Goal: Navigation & Orientation: Understand site structure

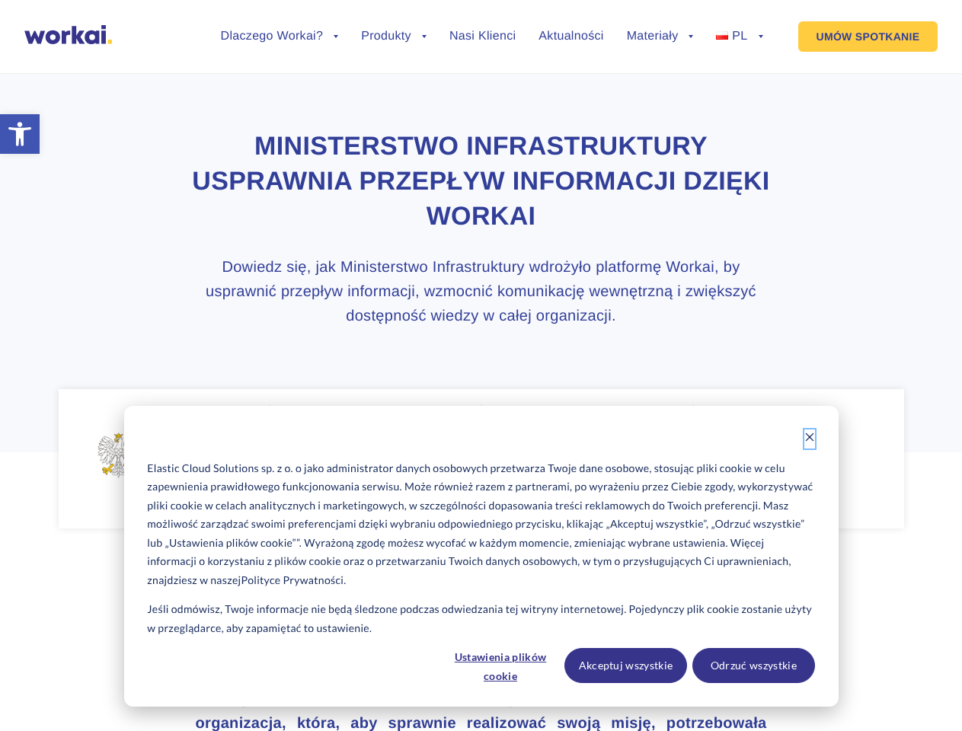
click at [809, 439] on icon "Dismiss cookie banner" at bounding box center [809, 437] width 11 height 11
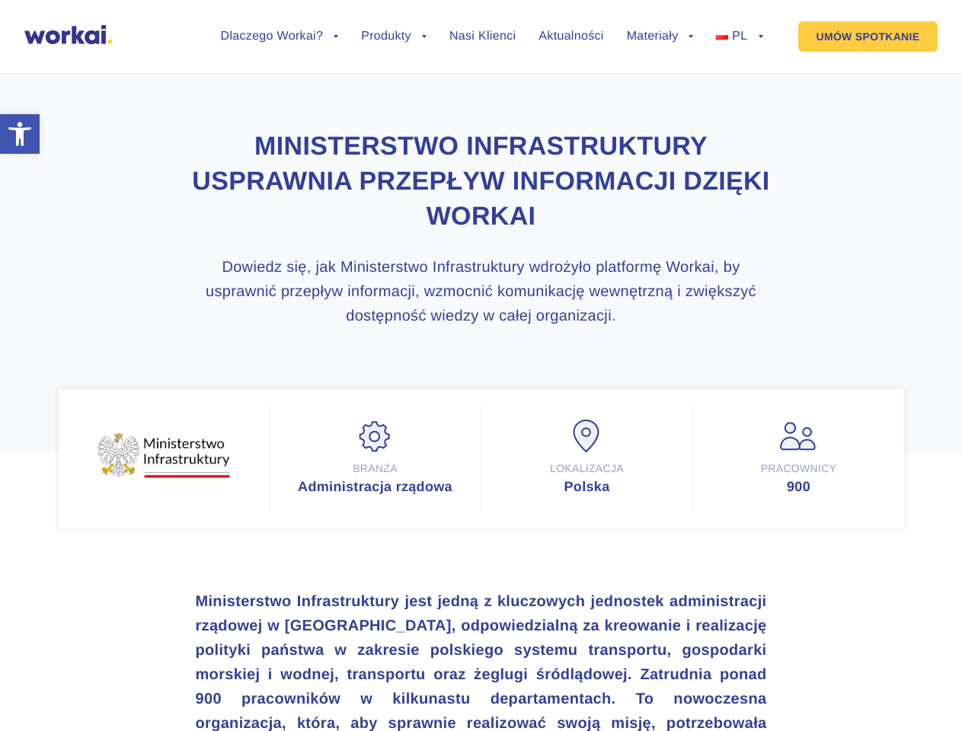
click at [501, 665] on h3 "Ministerstwo Infrastruktury jest jedną z kluczowych jednostek administracji rzą…" at bounding box center [481, 698] width 571 height 219
click at [626, 665] on h3 "Ministerstwo Infrastruktury jest jedną z kluczowych jednostek administracji rzą…" at bounding box center [481, 698] width 571 height 219
click at [753, 665] on h3 "Ministerstwo Infrastruktury jest jedną z kluczowych jednostek administracji rzą…" at bounding box center [481, 698] width 571 height 219
click at [279, 48] on li "Dlaczego Workai? back Dlaczego Workai? Kalkulator ROI Intranetu Bezpieczeństwo" at bounding box center [280, 47] width 118 height 35
click at [279, 37] on link "Dlaczego Workai?" at bounding box center [280, 36] width 118 height 12
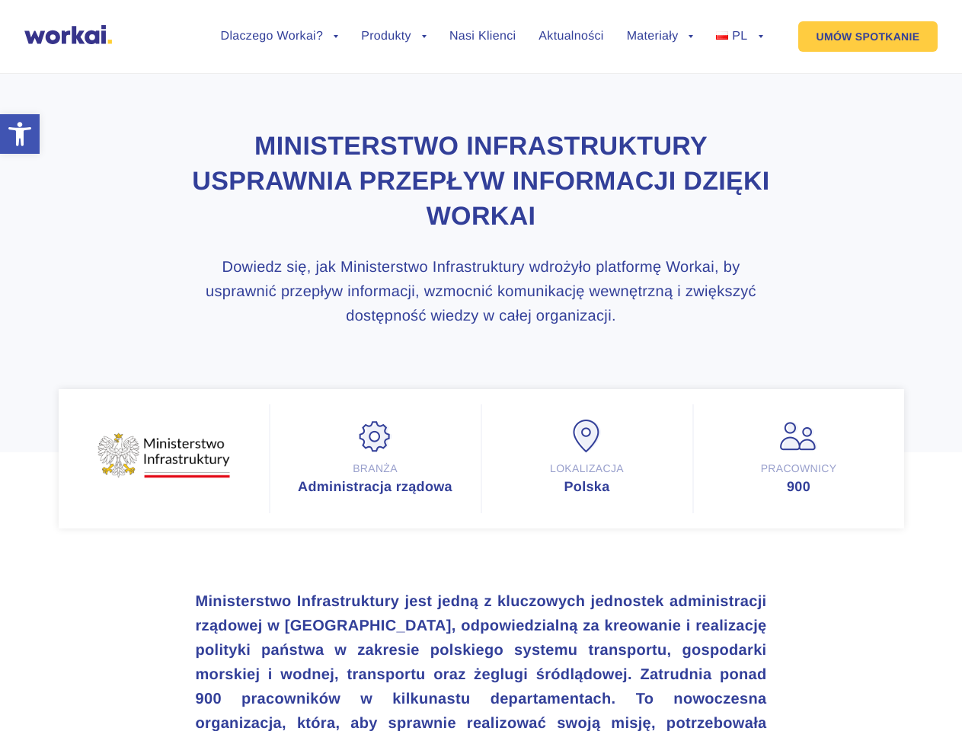
click at [394, 48] on li "Produkty back Workai Intranet Workai Connections Workai Knowledge Workai Mobile…" at bounding box center [393, 47] width 65 height 35
click at [660, 48] on li "Materiały back Centrum pomocy Przewodniki i ebooki Blog" at bounding box center [660, 47] width 67 height 35
click at [660, 37] on link "Materiały" at bounding box center [660, 36] width 67 height 12
click at [739, 48] on li "PL back EN FR ES DE" at bounding box center [739, 47] width 46 height 35
